Goal: Check status: Check status

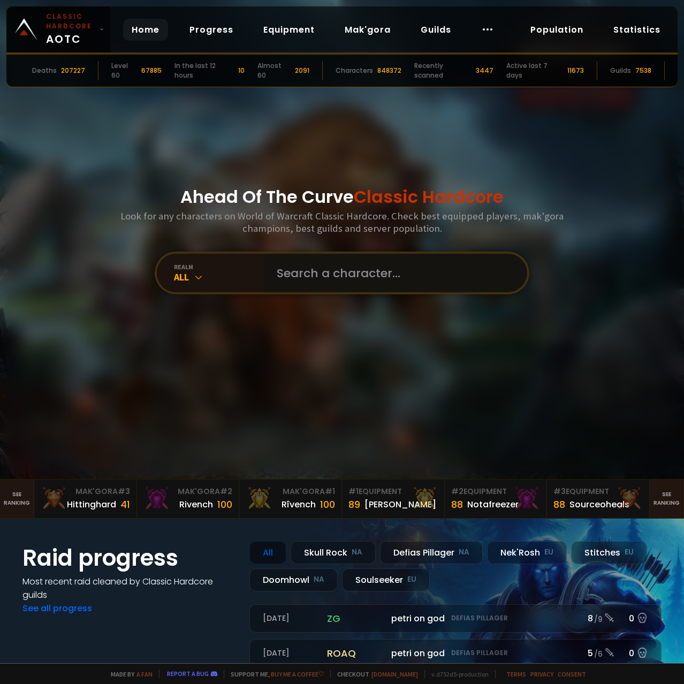
drag, startPoint x: 319, startPoint y: 281, endPoint x: 306, endPoint y: 274, distance: 14.6
click at [316, 280] on input "text" at bounding box center [392, 273] width 244 height 39
type input "[DEMOGRAPHIC_DATA]"
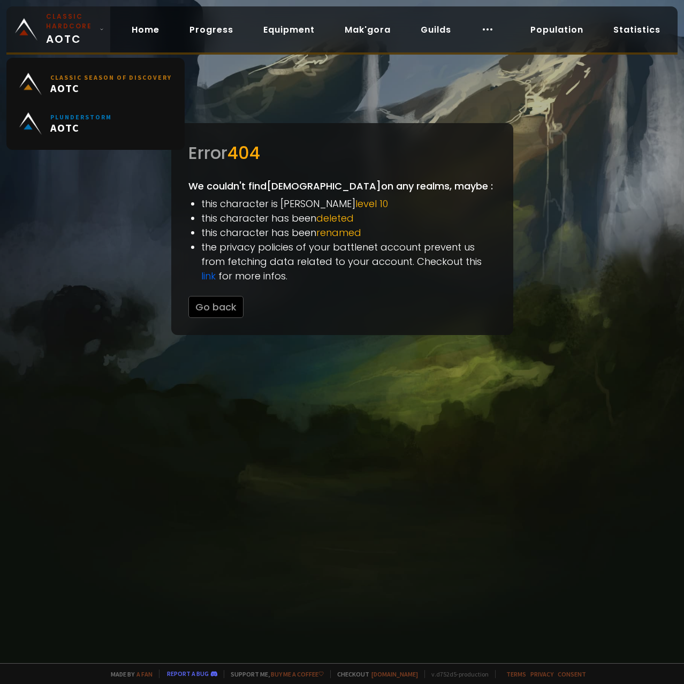
click at [65, 19] on small "Classic Hardcore" at bounding box center [70, 21] width 49 height 19
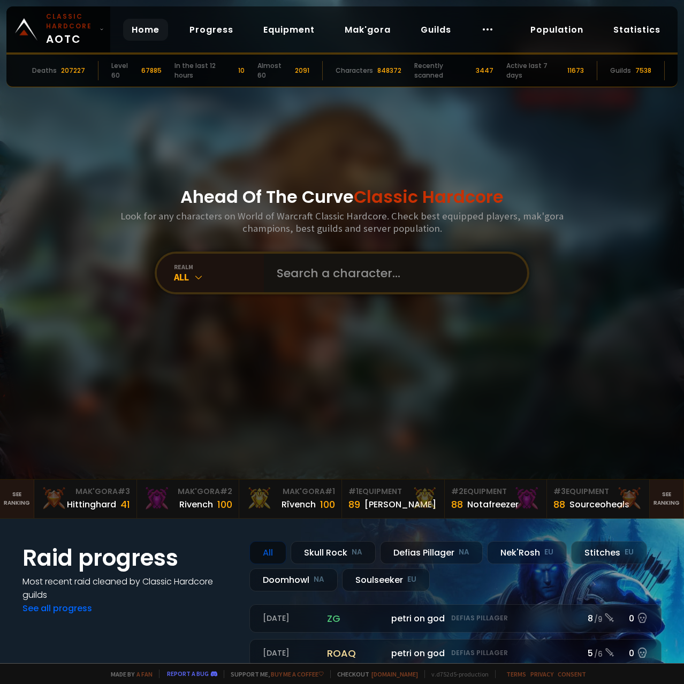
click at [298, 265] on input "text" at bounding box center [392, 273] width 244 height 39
type input "SMOOKER"
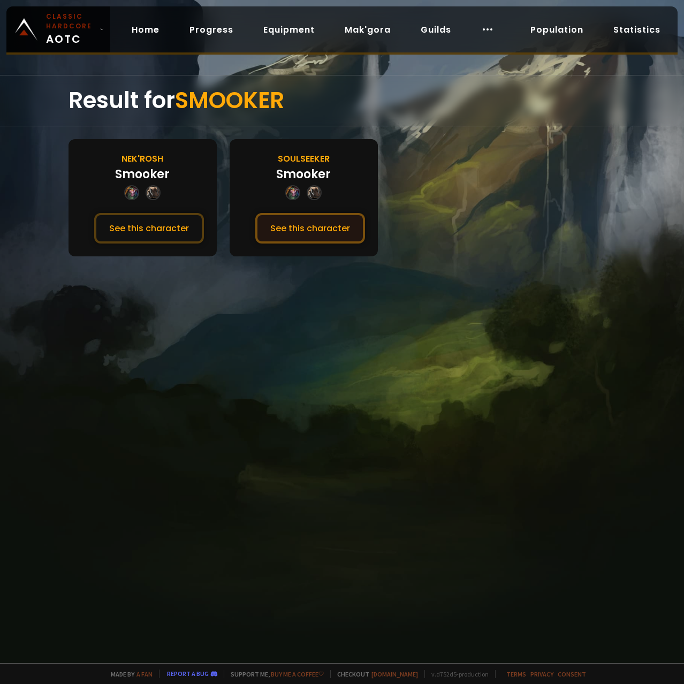
click at [327, 225] on button "See this character" at bounding box center [310, 228] width 110 height 31
